Goal: Find specific page/section: Find specific page/section

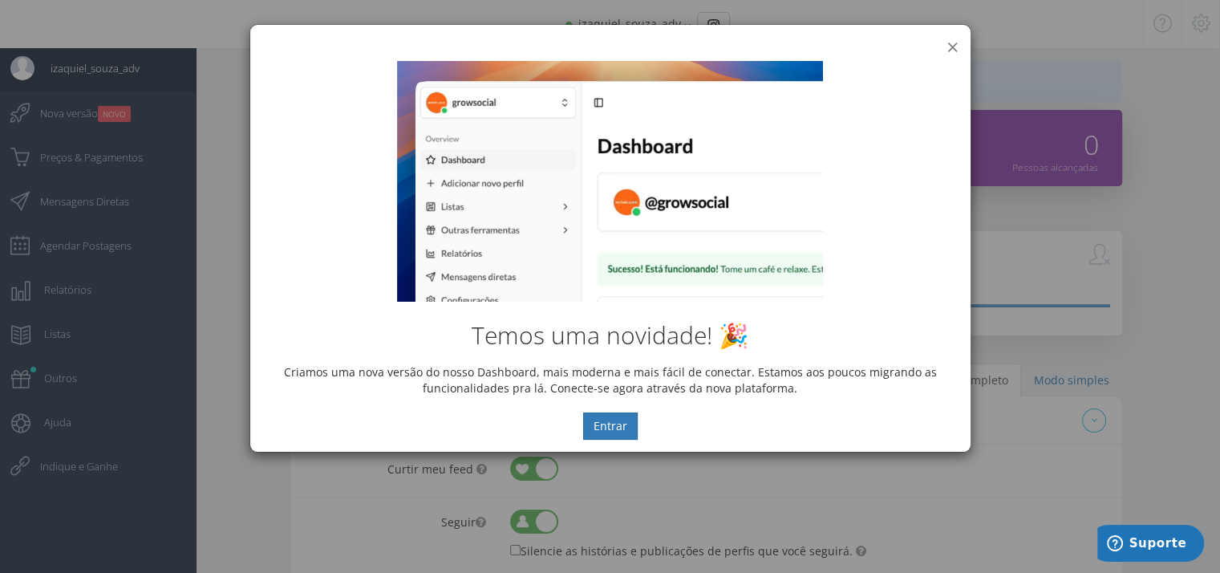
click at [948, 47] on button "×" at bounding box center [953, 47] width 12 height 22
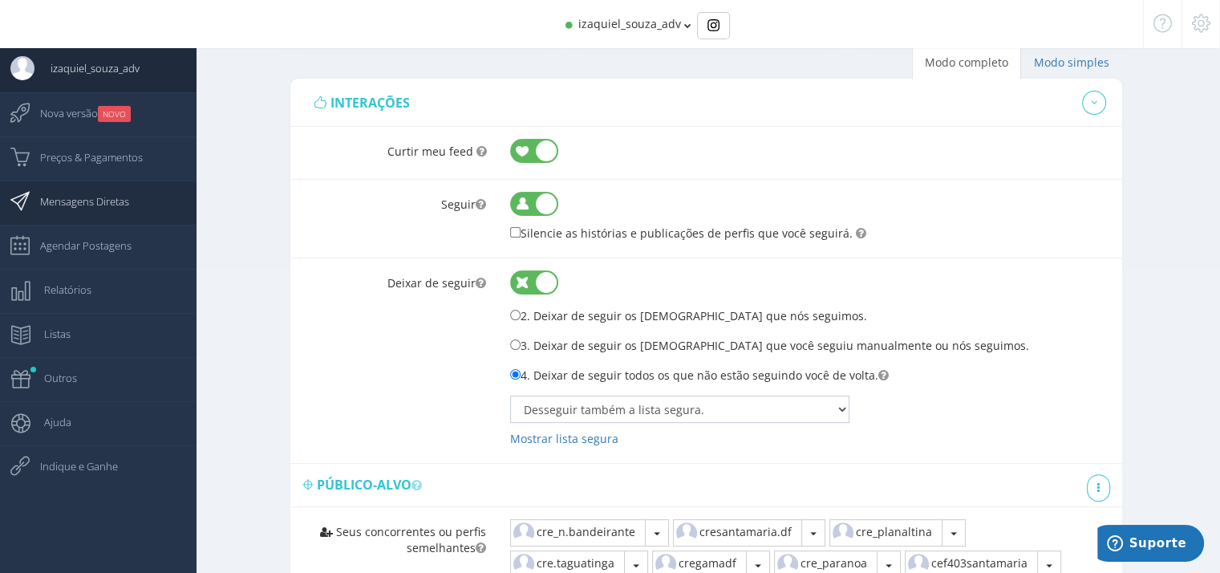
scroll to position [321, 0]
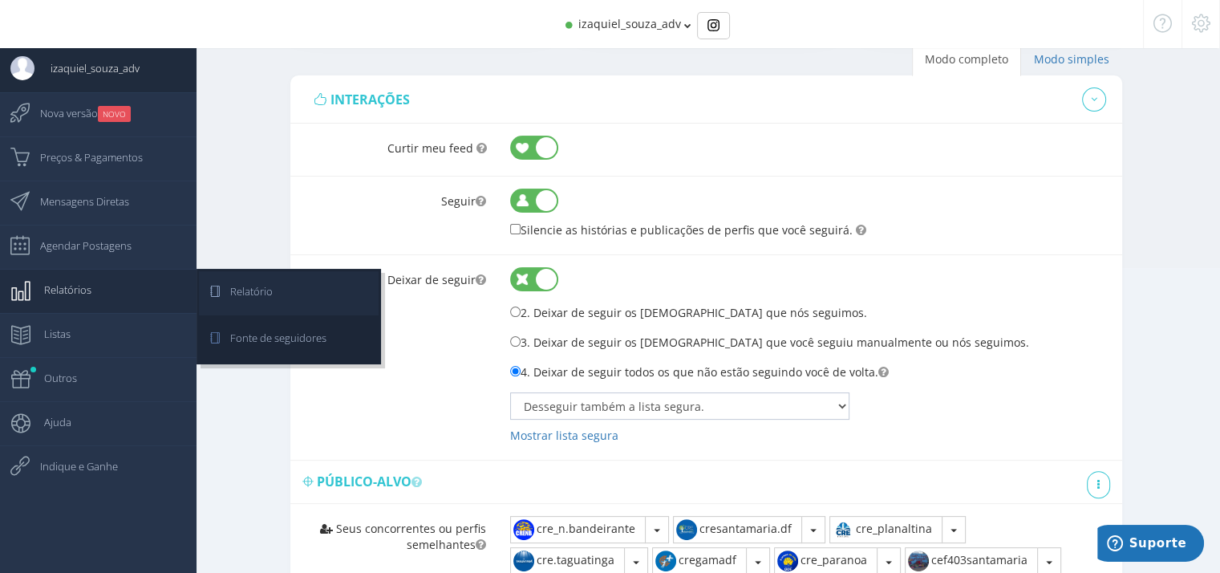
click at [248, 294] on span "Relatório" at bounding box center [243, 291] width 59 height 40
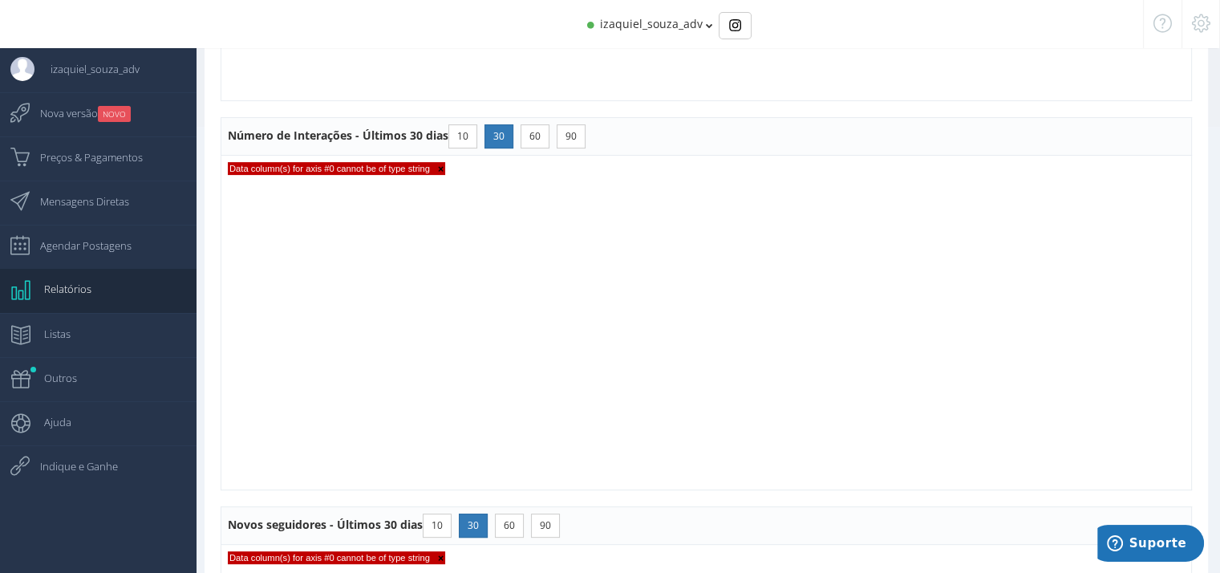
scroll to position [176, 0]
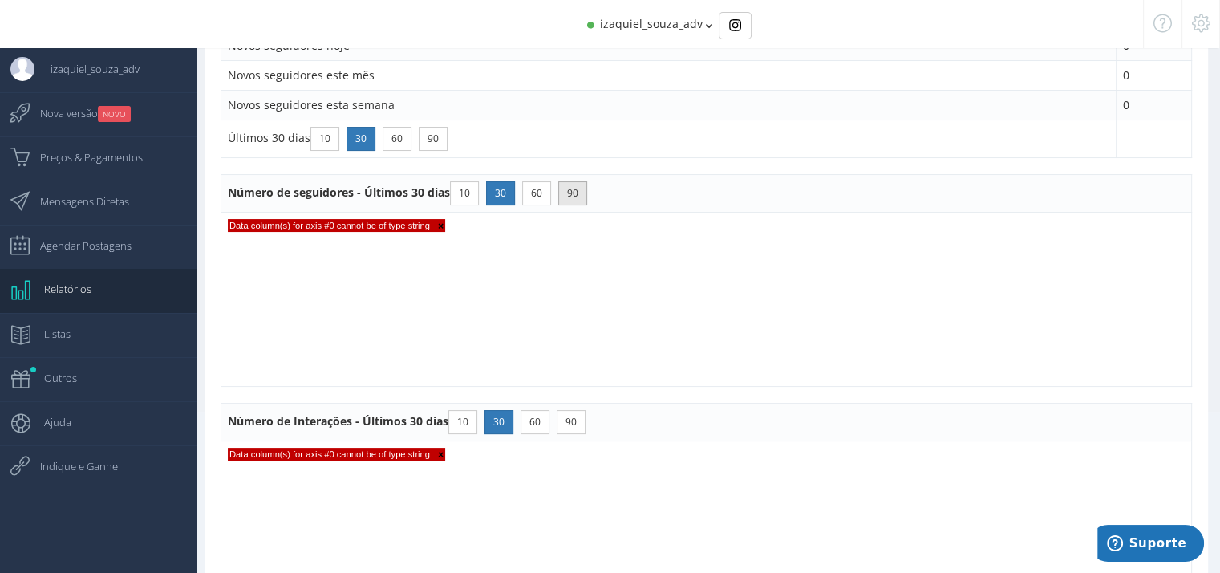
click at [568, 185] on button "90" at bounding box center [572, 193] width 29 height 24
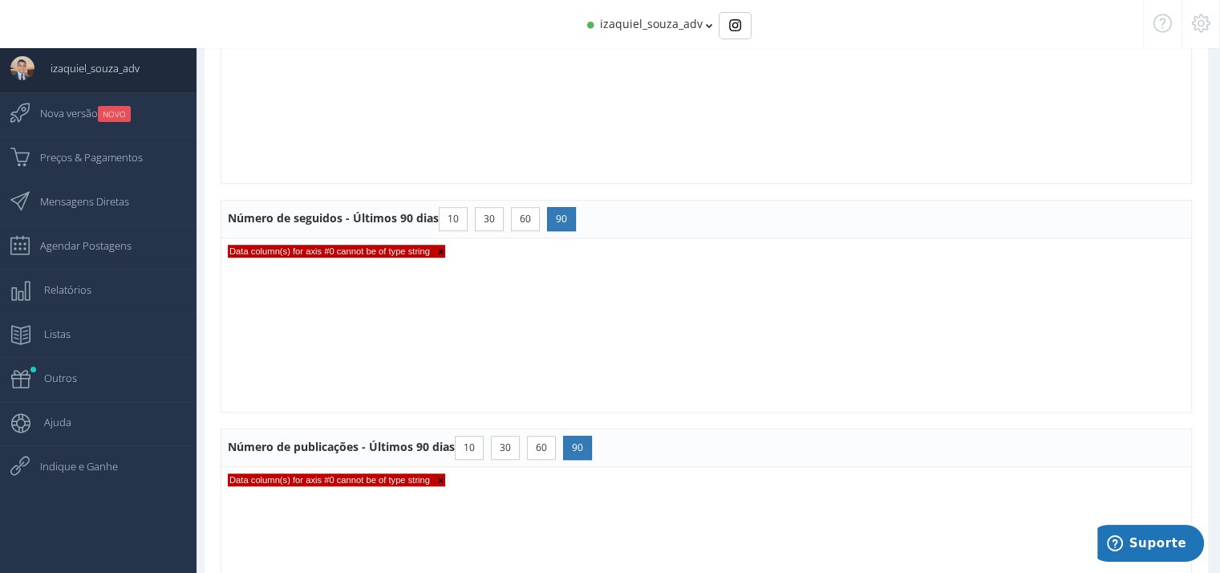
scroll to position [1241, 0]
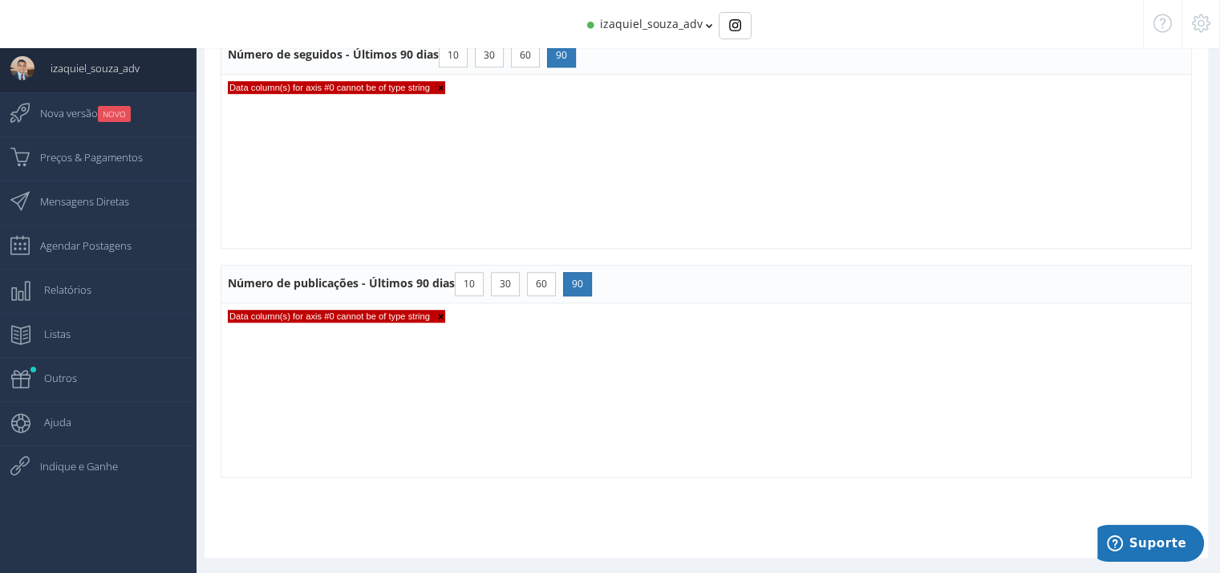
click at [350, 310] on span "Data column(s) for axis #0 cannot be of type string ×" at bounding box center [336, 316] width 217 height 13
click at [436, 312] on span "×" at bounding box center [437, 316] width 14 height 11
click at [434, 83] on span "×" at bounding box center [437, 88] width 14 height 11
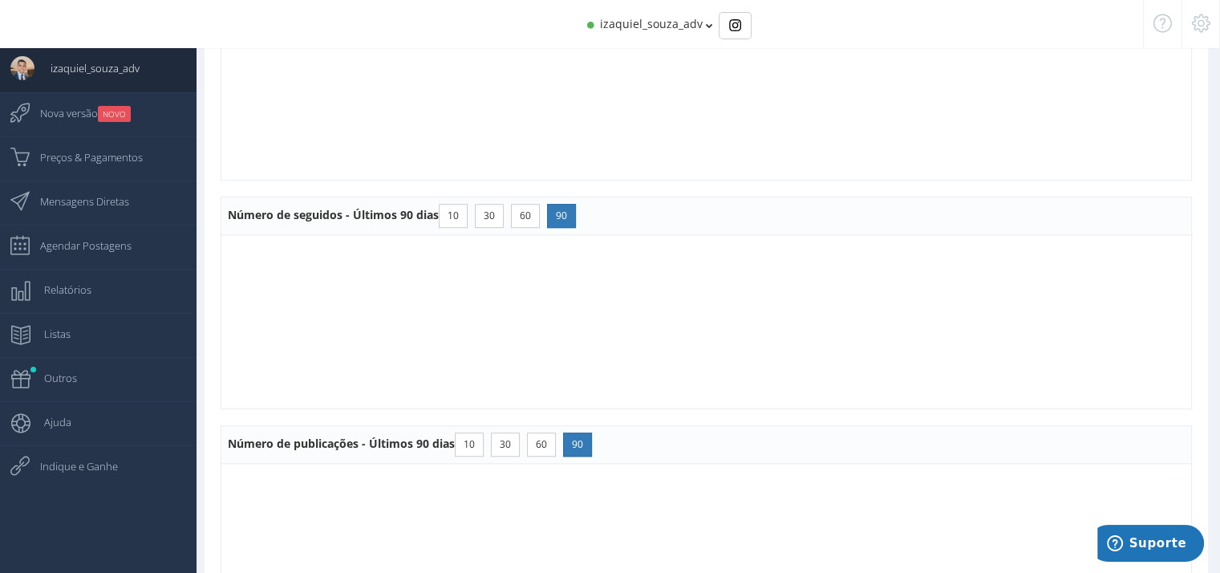
scroll to position [840, 0]
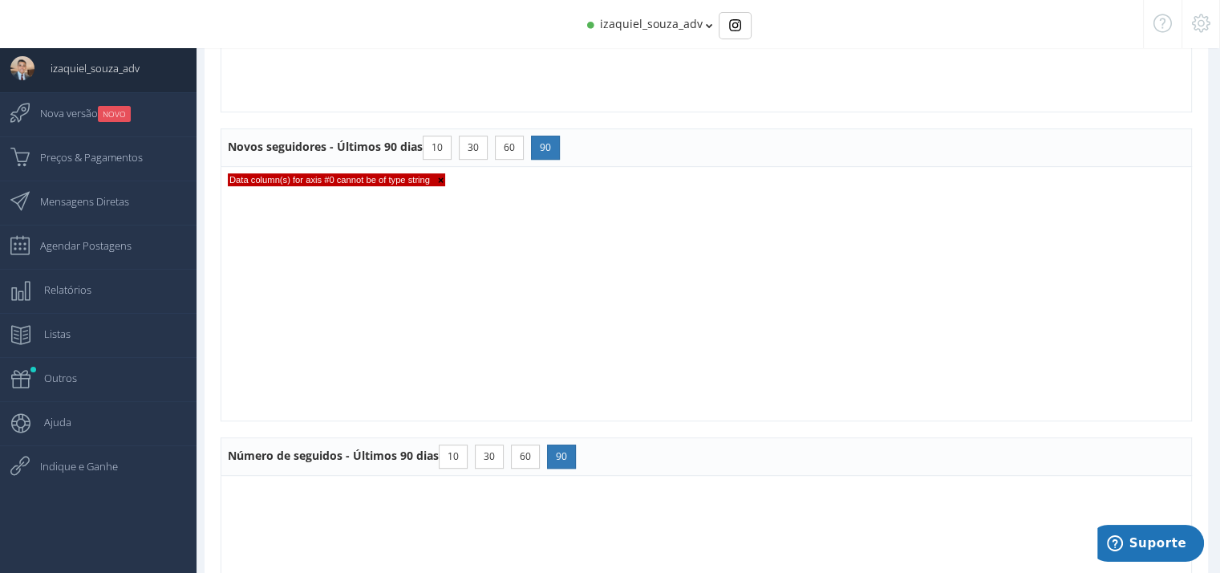
click at [436, 175] on span "×" at bounding box center [437, 180] width 14 height 11
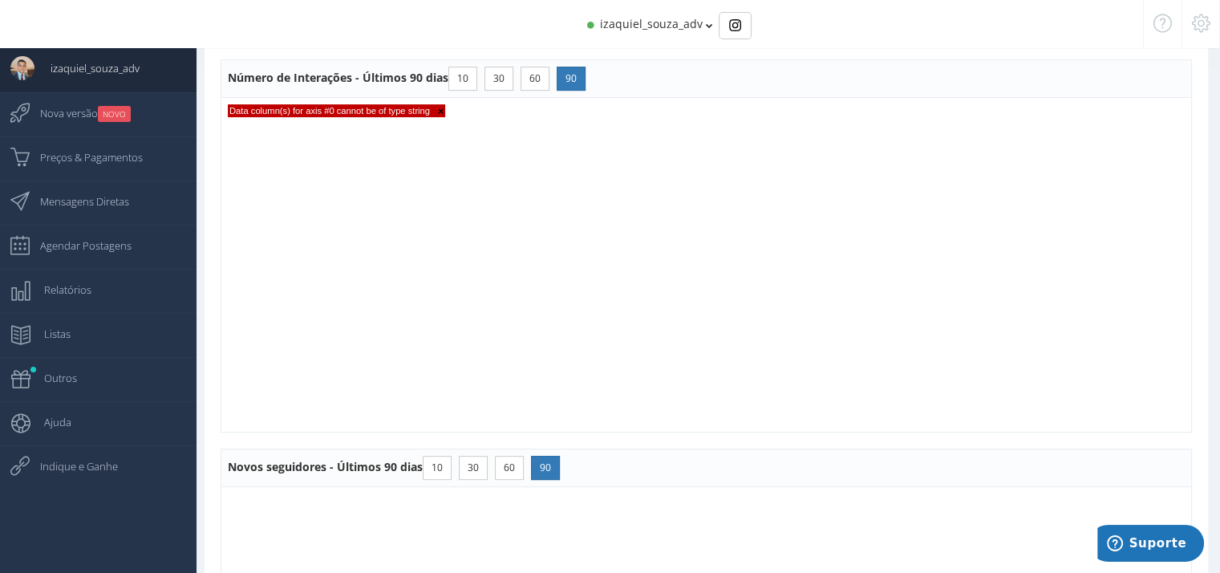
scroll to position [519, 0]
click at [438, 110] on span "×" at bounding box center [437, 112] width 14 height 11
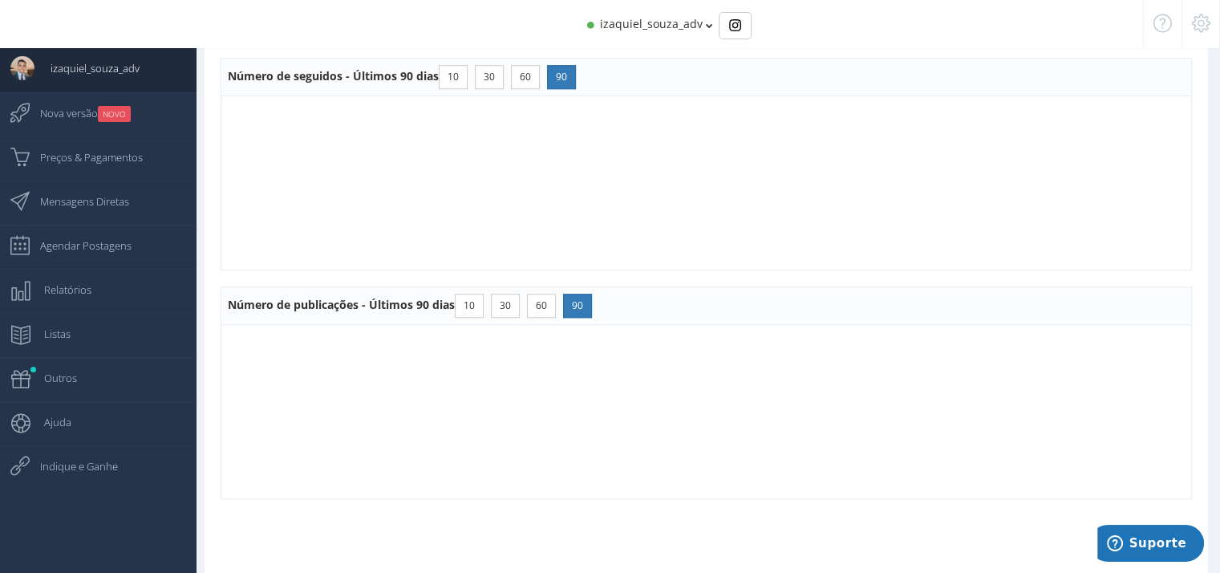
scroll to position [1241, 0]
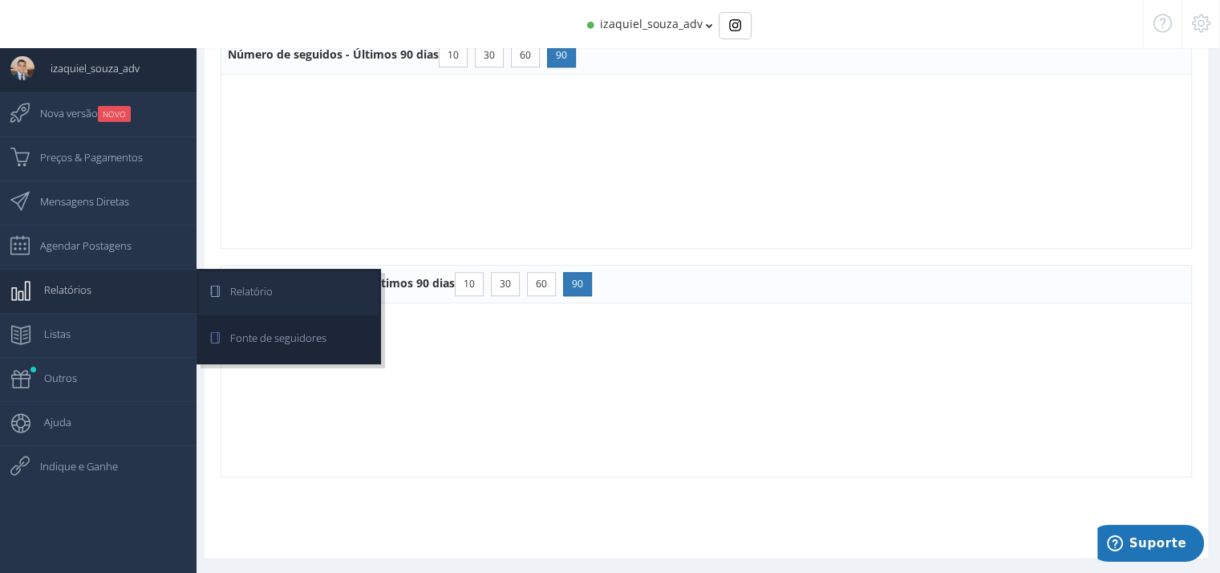
click at [276, 295] on link "Relatório" at bounding box center [289, 293] width 180 height 44
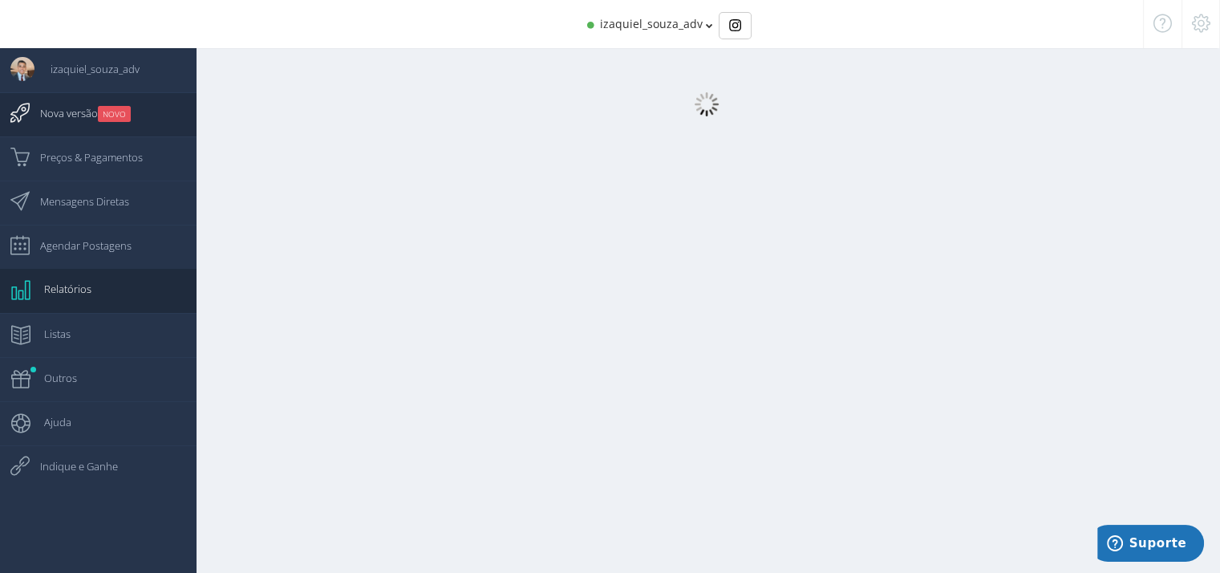
click at [85, 112] on span "Nova versão NOVO" at bounding box center [77, 113] width 107 height 40
